Goal: Information Seeking & Learning: Learn about a topic

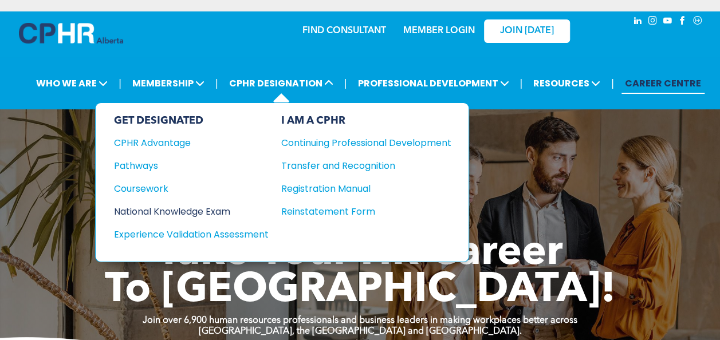
click at [177, 205] on div "National Knowledge Exam" at bounding box center [183, 212] width 139 height 14
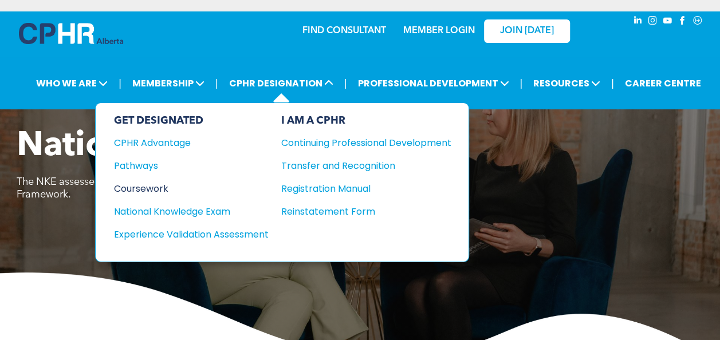
click at [144, 186] on div "Coursework" at bounding box center [183, 189] width 139 height 14
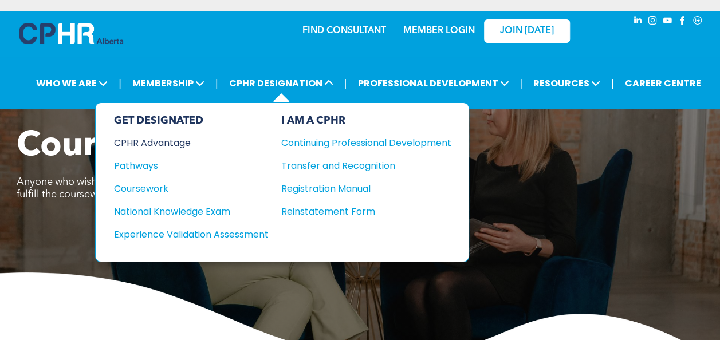
click at [179, 138] on div "CPHR Advantage" at bounding box center [183, 143] width 139 height 14
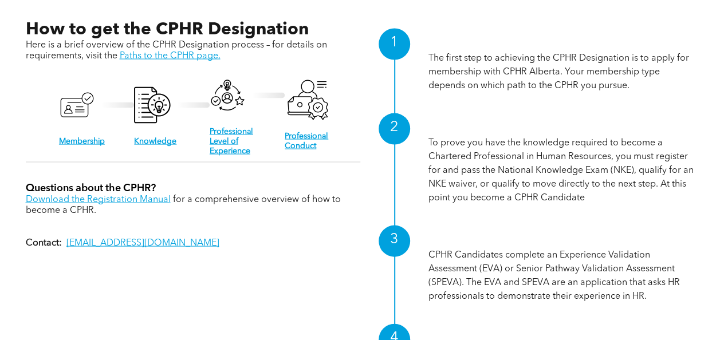
scroll to position [1102, 0]
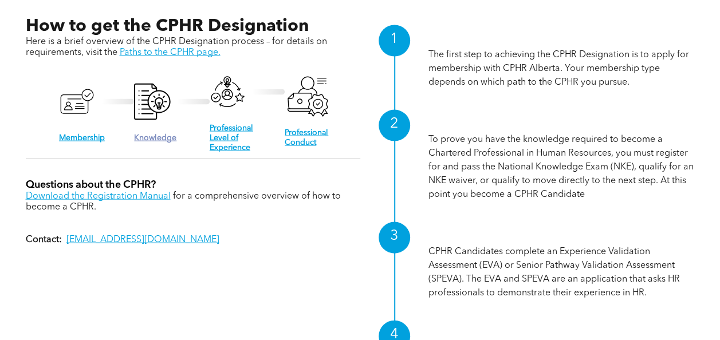
click at [155, 134] on link "Knowledge" at bounding box center [155, 138] width 42 height 8
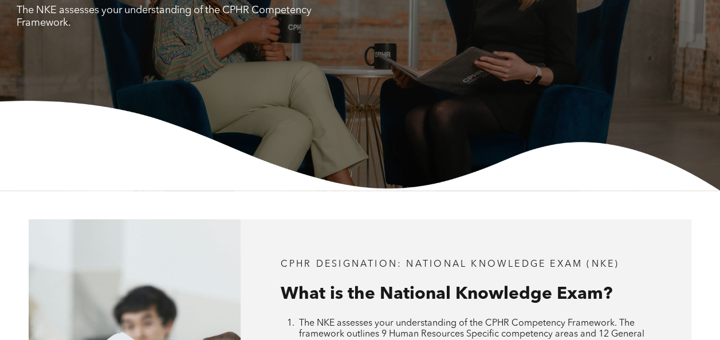
scroll to position [229, 0]
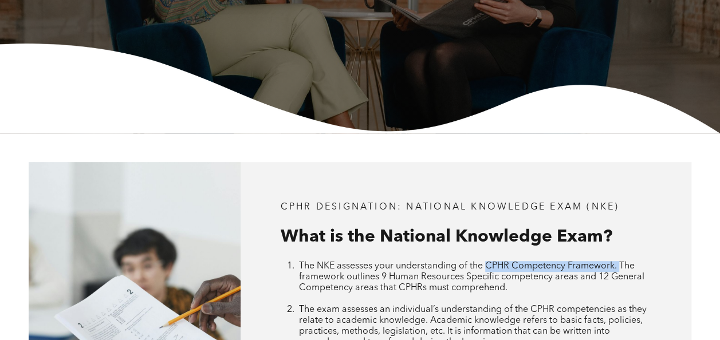
drag, startPoint x: 619, startPoint y: 265, endPoint x: 488, endPoint y: 262, distance: 131.2
click at [488, 262] on span "The NKE assesses your understanding of the CPHR Competency Framework. The frame…" at bounding box center [471, 277] width 345 height 31
copy span "CPHR Competency Framework."
